Goal: Information Seeking & Learning: Learn about a topic

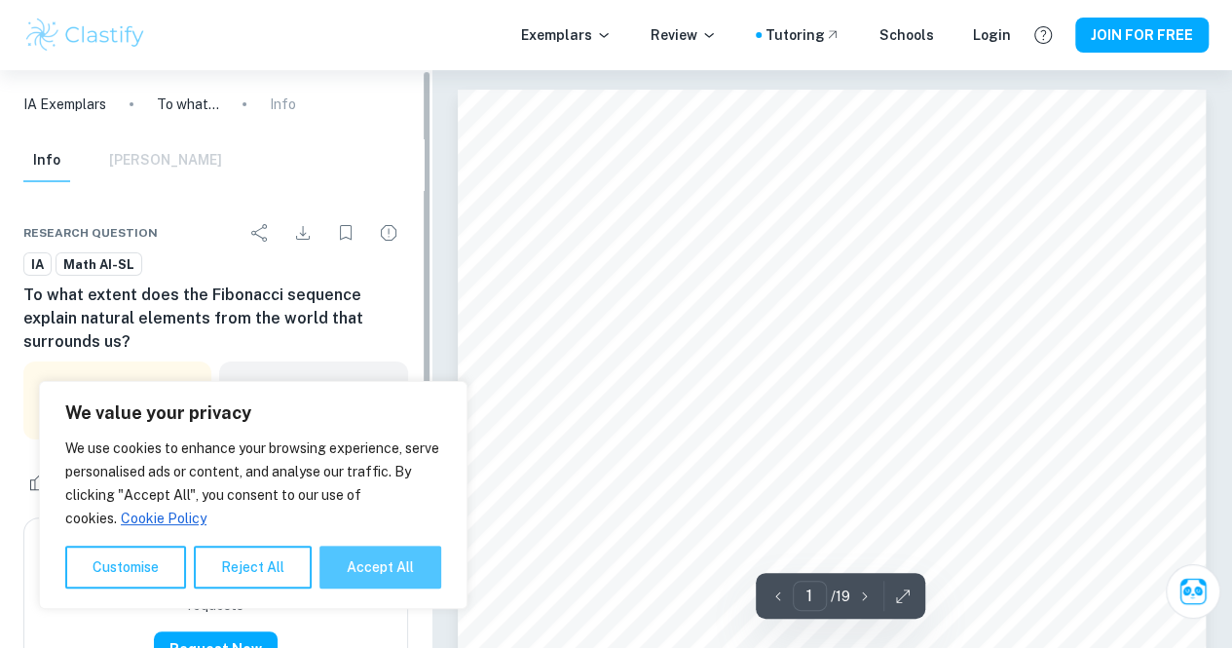
click at [372, 559] on button "Accept All" at bounding box center [380, 566] width 122 height 43
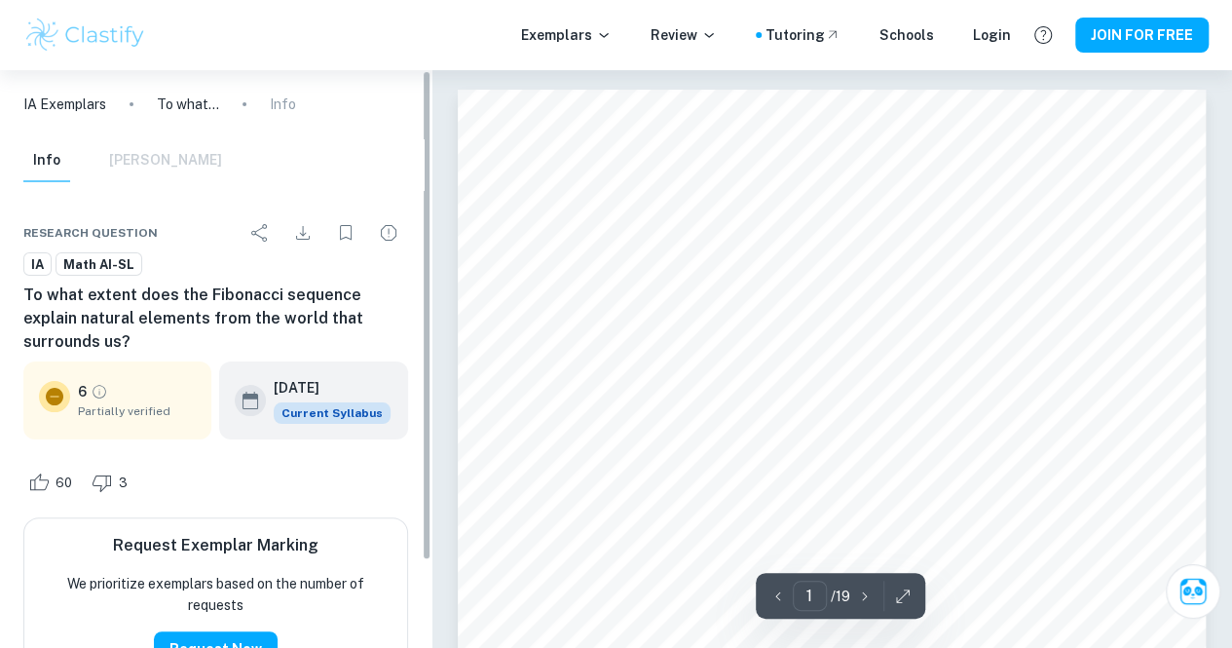
checkbox input "true"
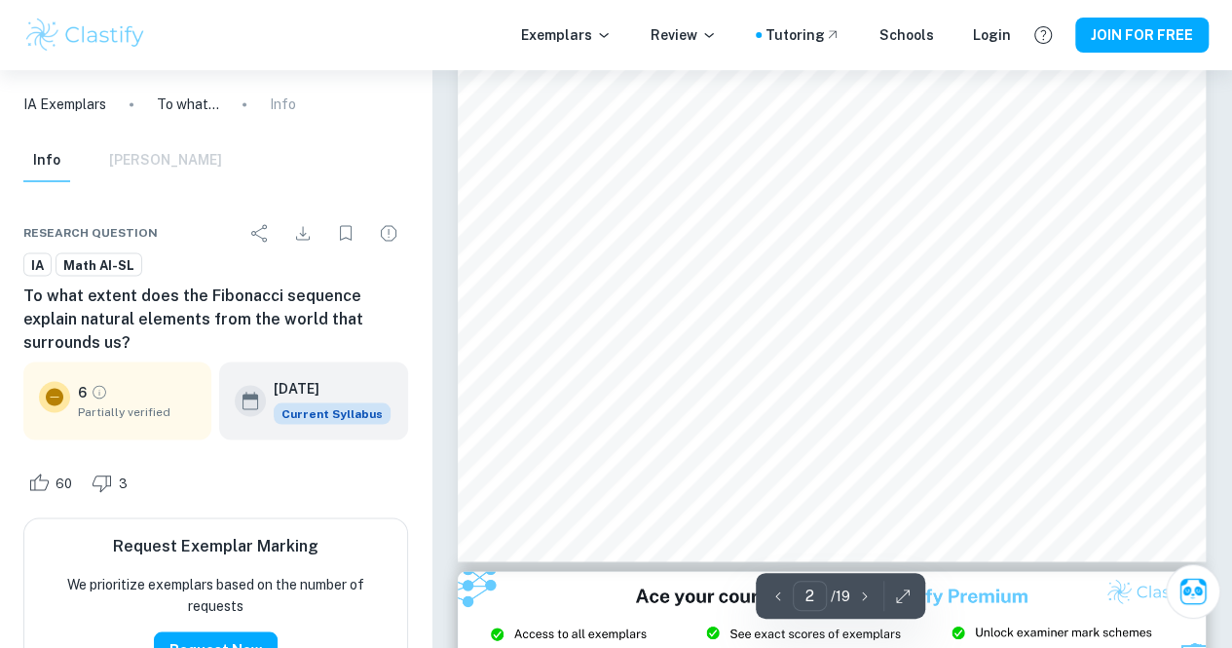
scroll to position [1575, 0]
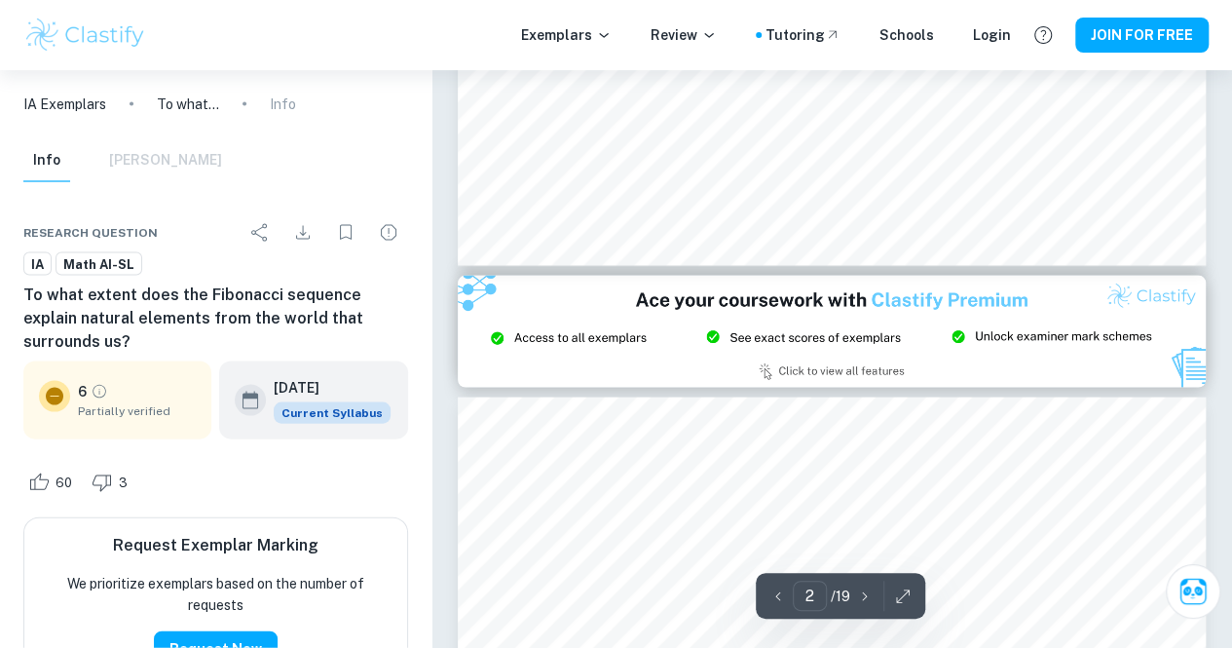
type input "3"
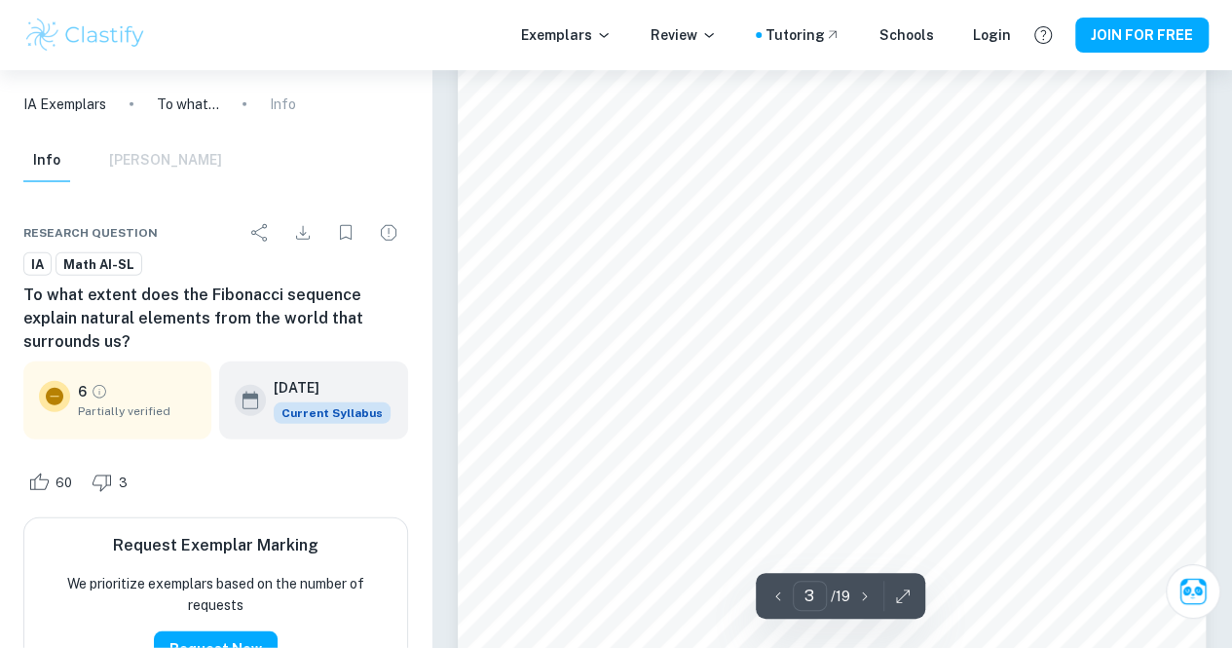
scroll to position [2483, 0]
